Goal: Task Accomplishment & Management: Use online tool/utility

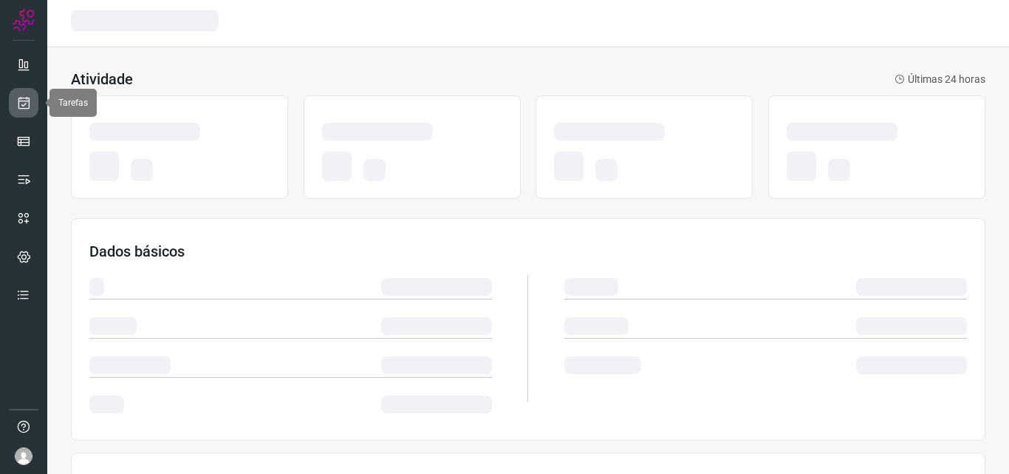
click at [27, 109] on icon at bounding box center [24, 102] width 16 height 15
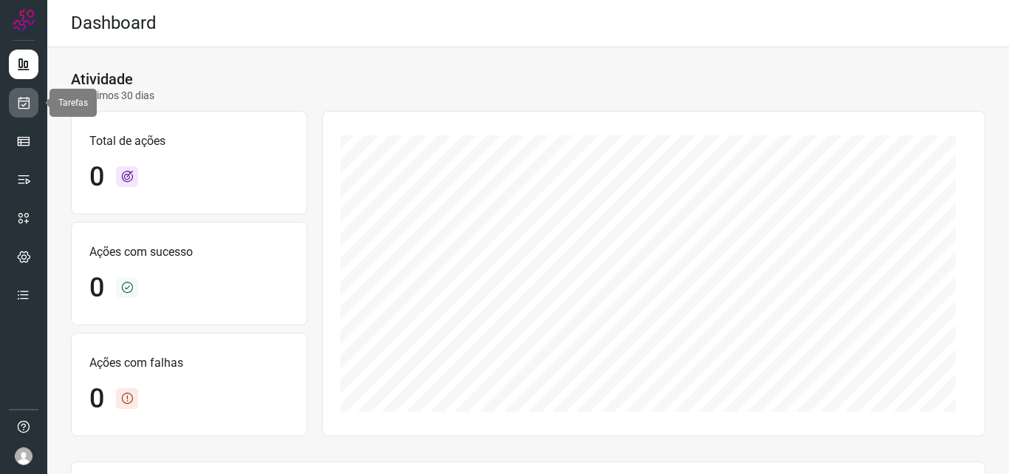
click at [32, 107] on link at bounding box center [24, 103] width 30 height 30
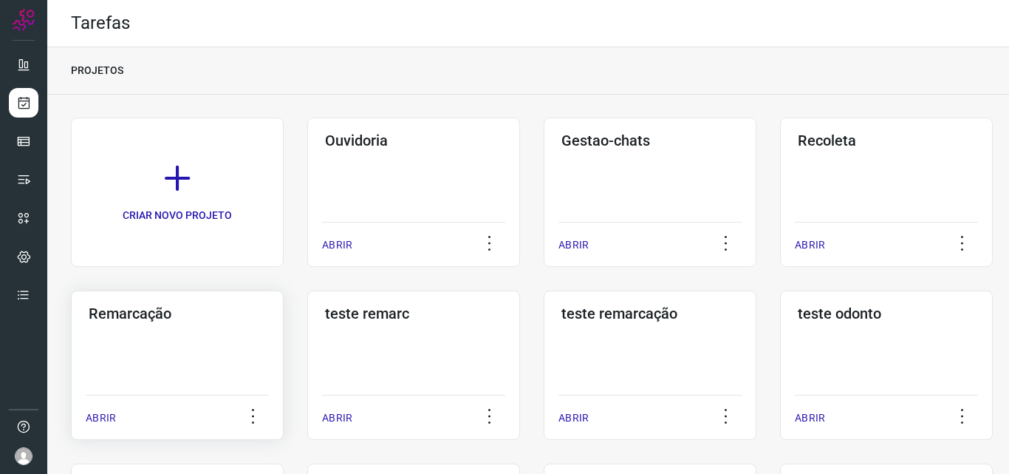
click at [237, 332] on div "Remarcação ABRIR" at bounding box center [177, 364] width 213 height 149
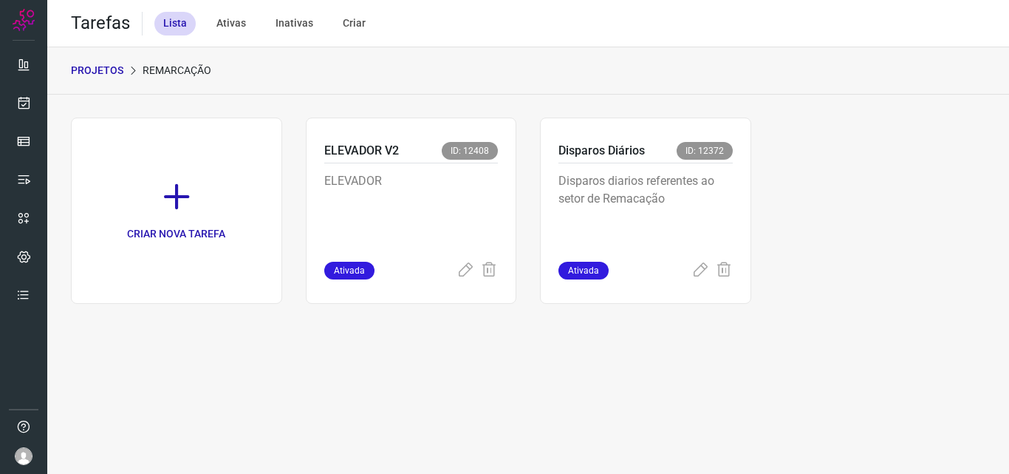
click at [728, 202] on p "Disparos diarios referentes ao setor de Remacação" at bounding box center [646, 209] width 174 height 74
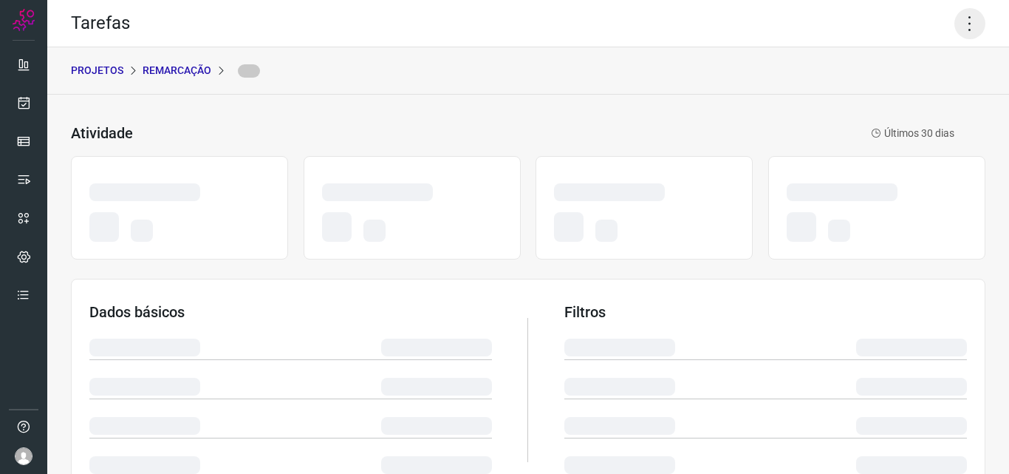
click at [966, 26] on icon at bounding box center [970, 23] width 31 height 31
click at [963, 31] on icon at bounding box center [970, 23] width 31 height 31
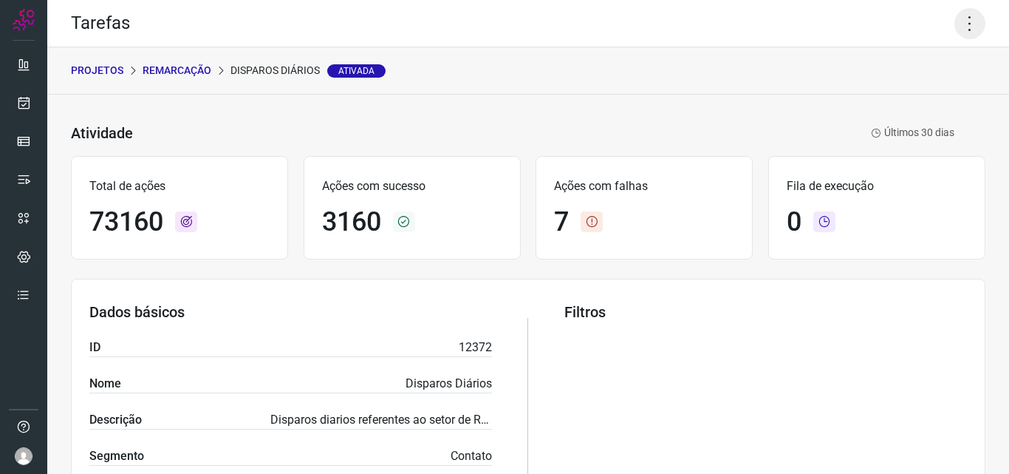
click at [955, 30] on icon at bounding box center [970, 23] width 31 height 31
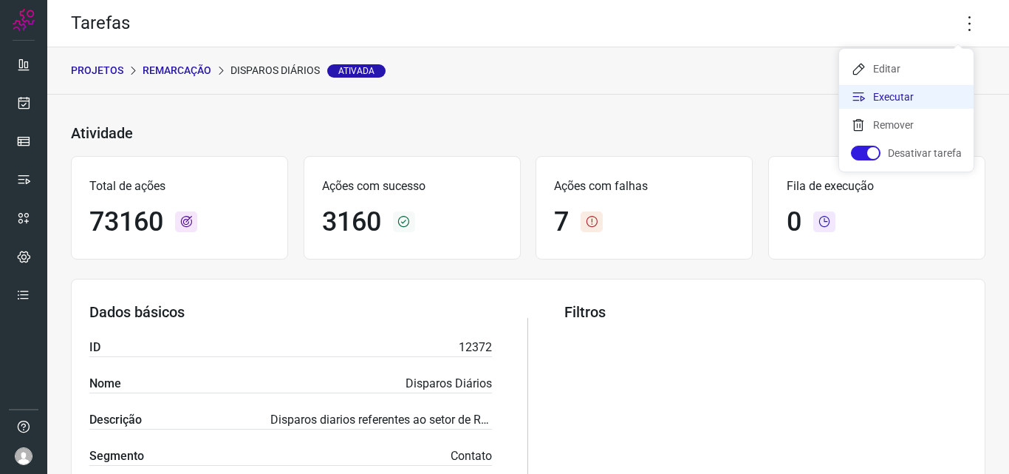
click at [882, 99] on li "Executar" at bounding box center [906, 97] width 134 height 24
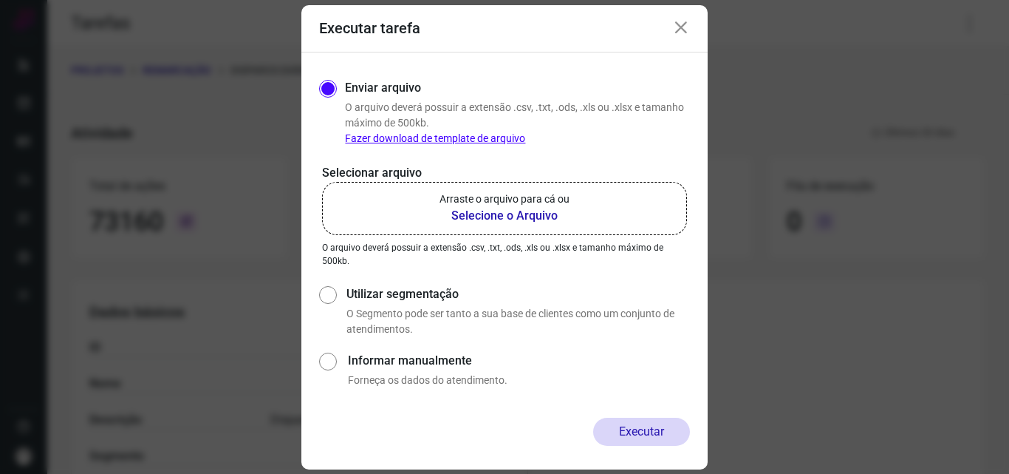
click at [549, 205] on p "Arraste o arquivo para cá ou" at bounding box center [505, 199] width 130 height 16
click at [0, 0] on input "Arraste o arquivo para cá ou Selecione o Arquivo" at bounding box center [0, 0] width 0 height 0
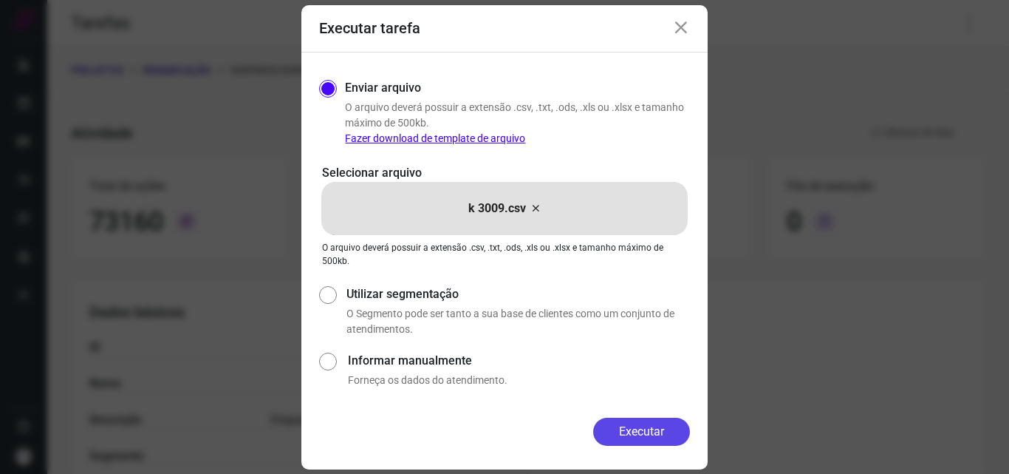
click at [624, 437] on button "Executar" at bounding box center [641, 431] width 97 height 28
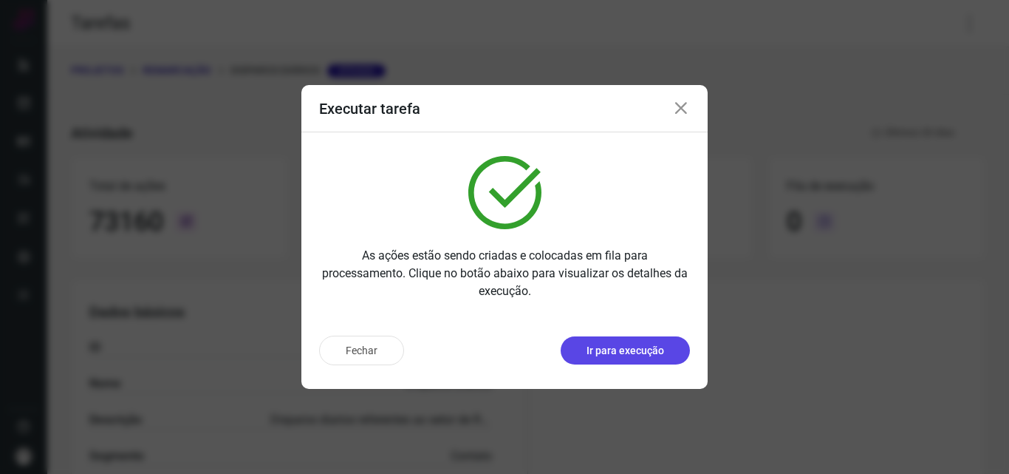
click at [631, 349] on p "Ir para execução" at bounding box center [626, 351] width 78 height 16
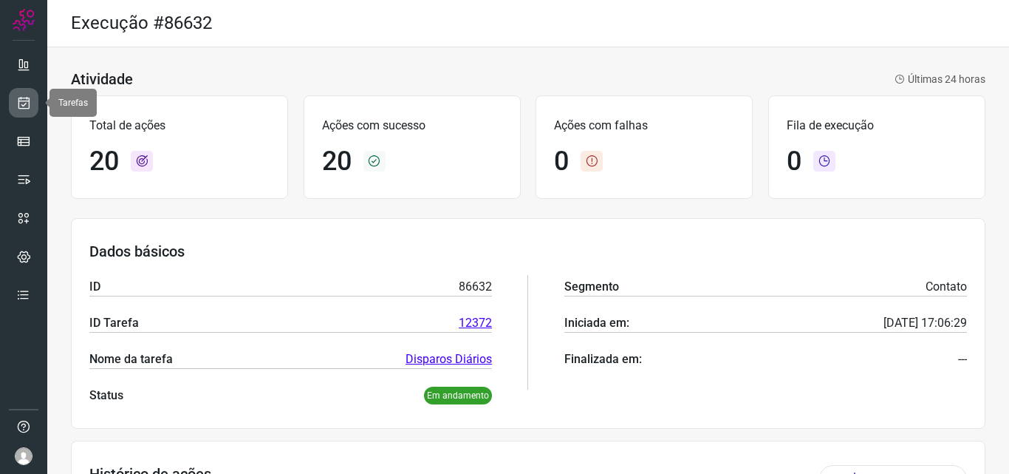
click at [25, 103] on icon at bounding box center [24, 102] width 16 height 15
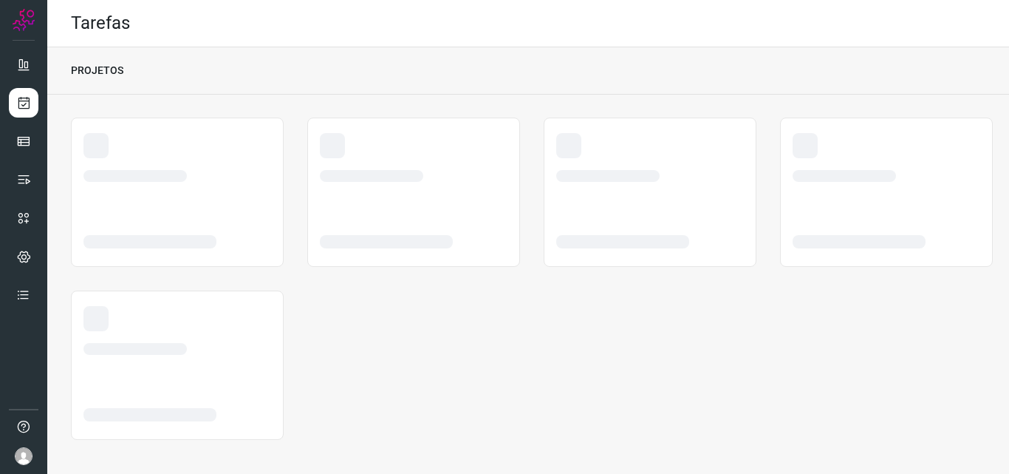
click at [154, 310] on div at bounding box center [177, 330] width 188 height 49
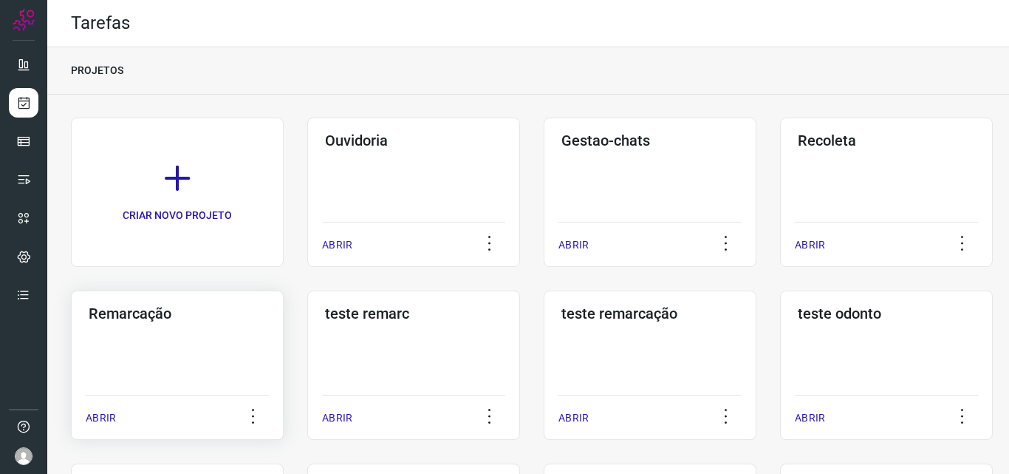
click at [185, 325] on div "Remarcação ABRIR" at bounding box center [177, 364] width 213 height 149
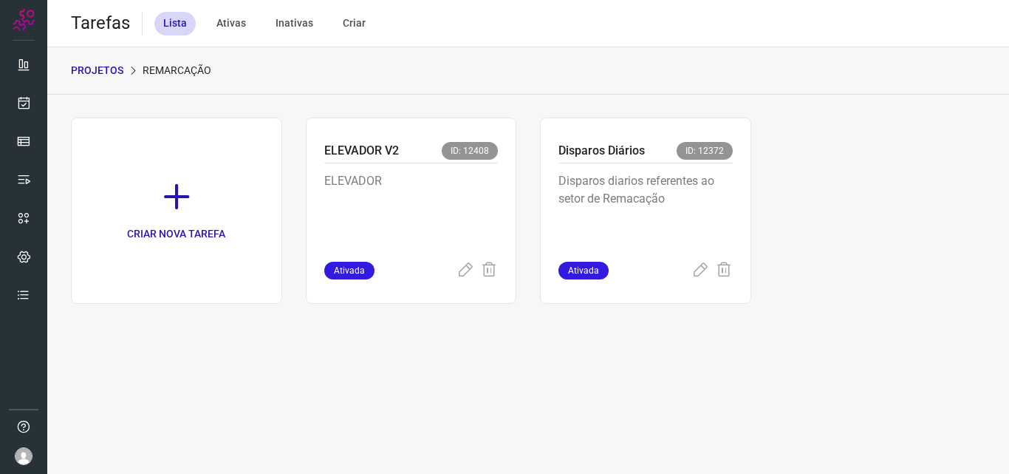
click at [655, 139] on div "Disparos Diários ID: 12372 Disparos diarios referentes ao setor de Remacação At…" at bounding box center [645, 210] width 211 height 186
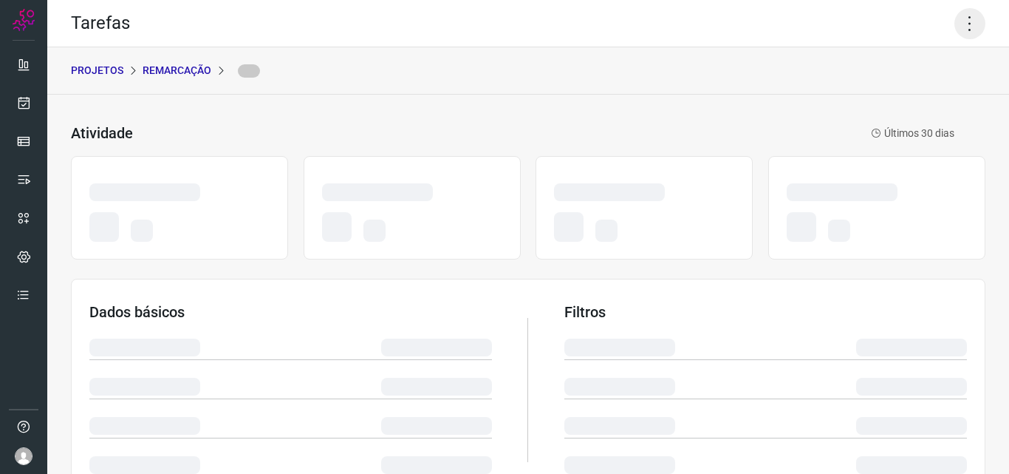
click at [961, 24] on icon at bounding box center [970, 23] width 31 height 31
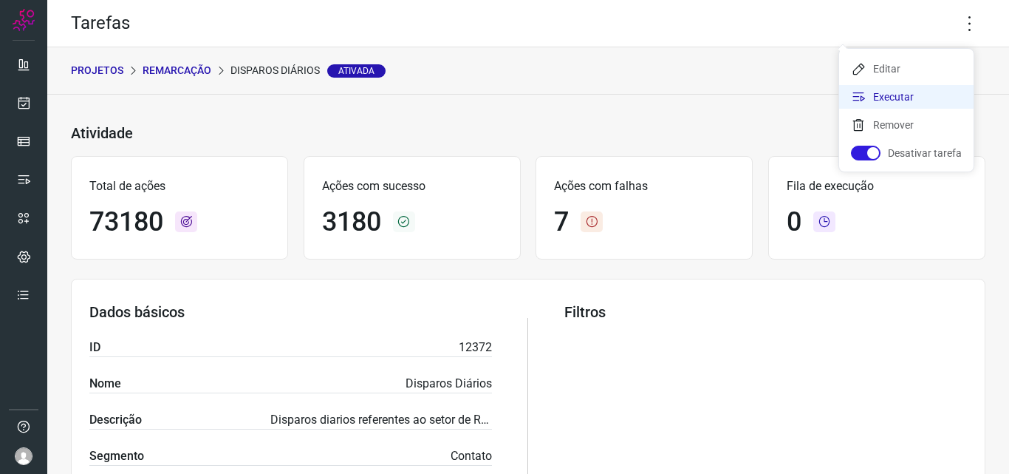
click at [919, 93] on li "Executar" at bounding box center [906, 97] width 134 height 24
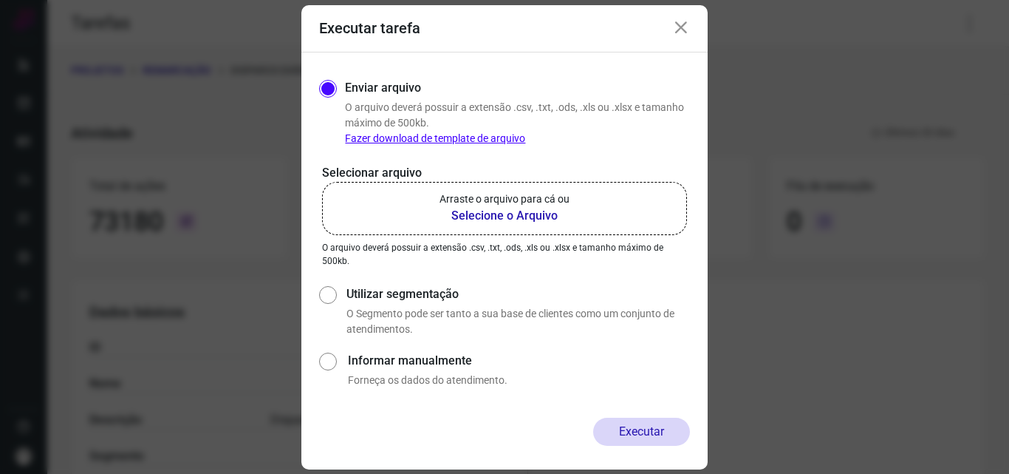
click at [541, 204] on p "Arraste o arquivo para cá ou" at bounding box center [505, 199] width 130 height 16
click at [0, 0] on input "Arraste o arquivo para cá ou Selecione o Arquivo" at bounding box center [0, 0] width 0 height 0
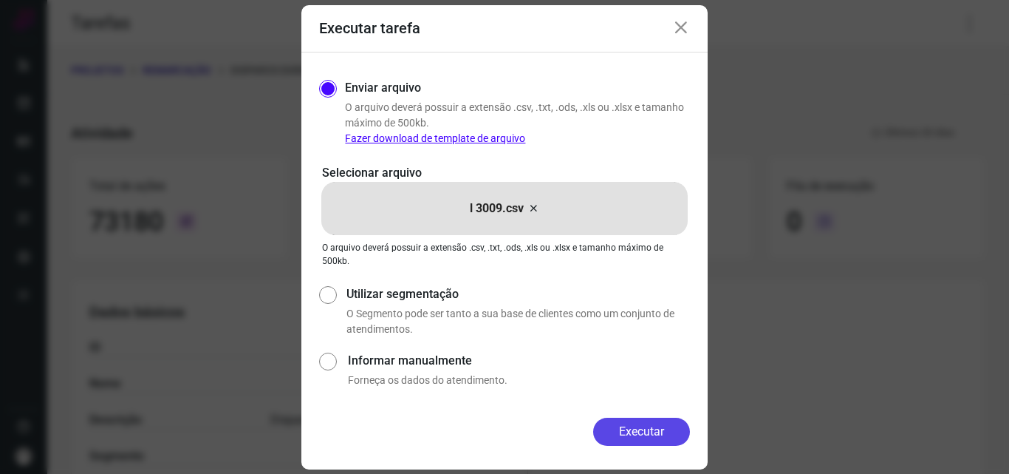
click at [627, 433] on button "Executar" at bounding box center [641, 431] width 97 height 28
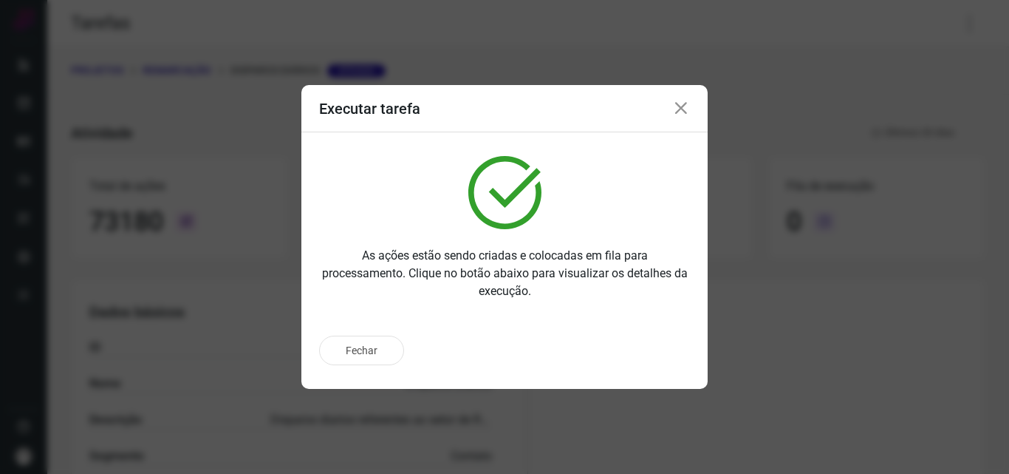
click at [633, 352] on div "Fechar" at bounding box center [504, 350] width 371 height 30
click at [633, 352] on p "Ir para execução" at bounding box center [626, 351] width 78 height 16
